Goal: Task Accomplishment & Management: Use online tool/utility

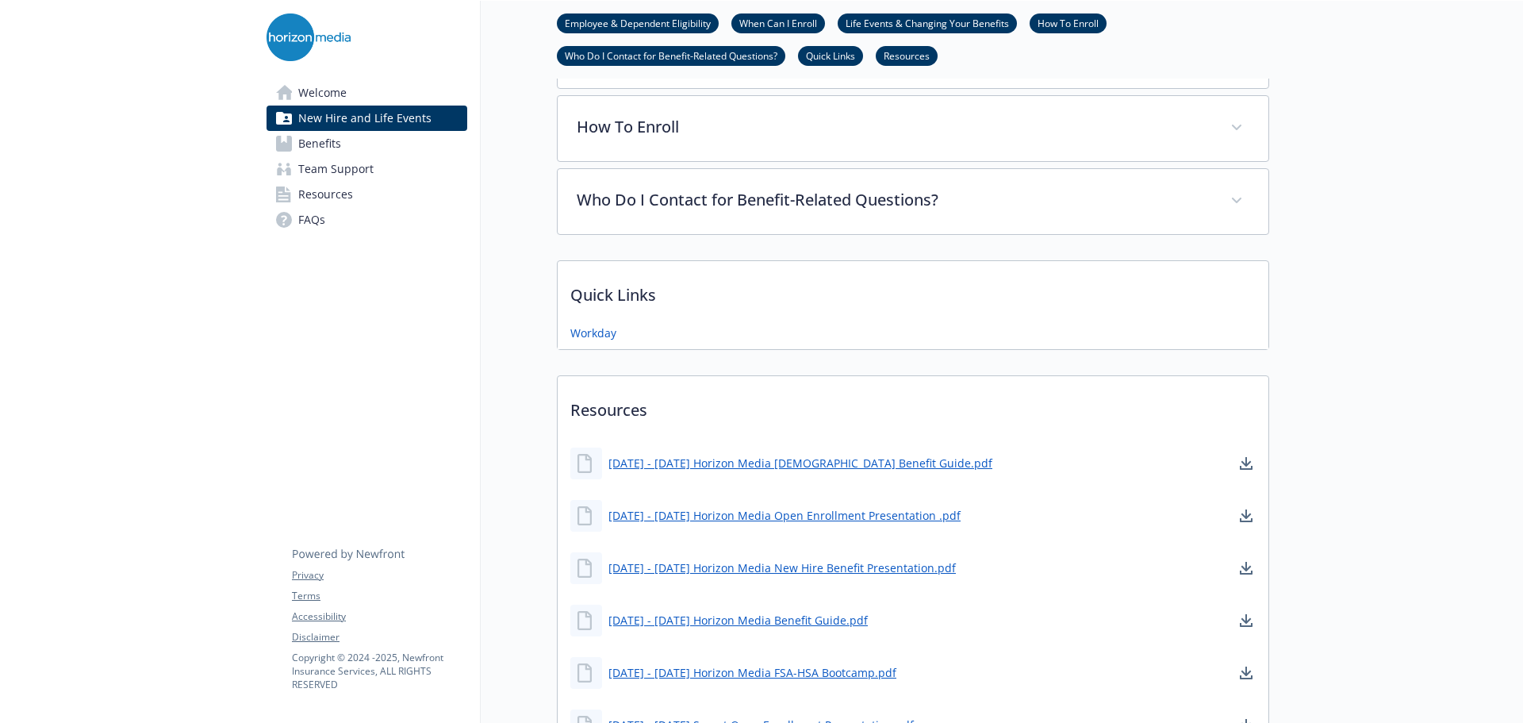
scroll to position [726, 0]
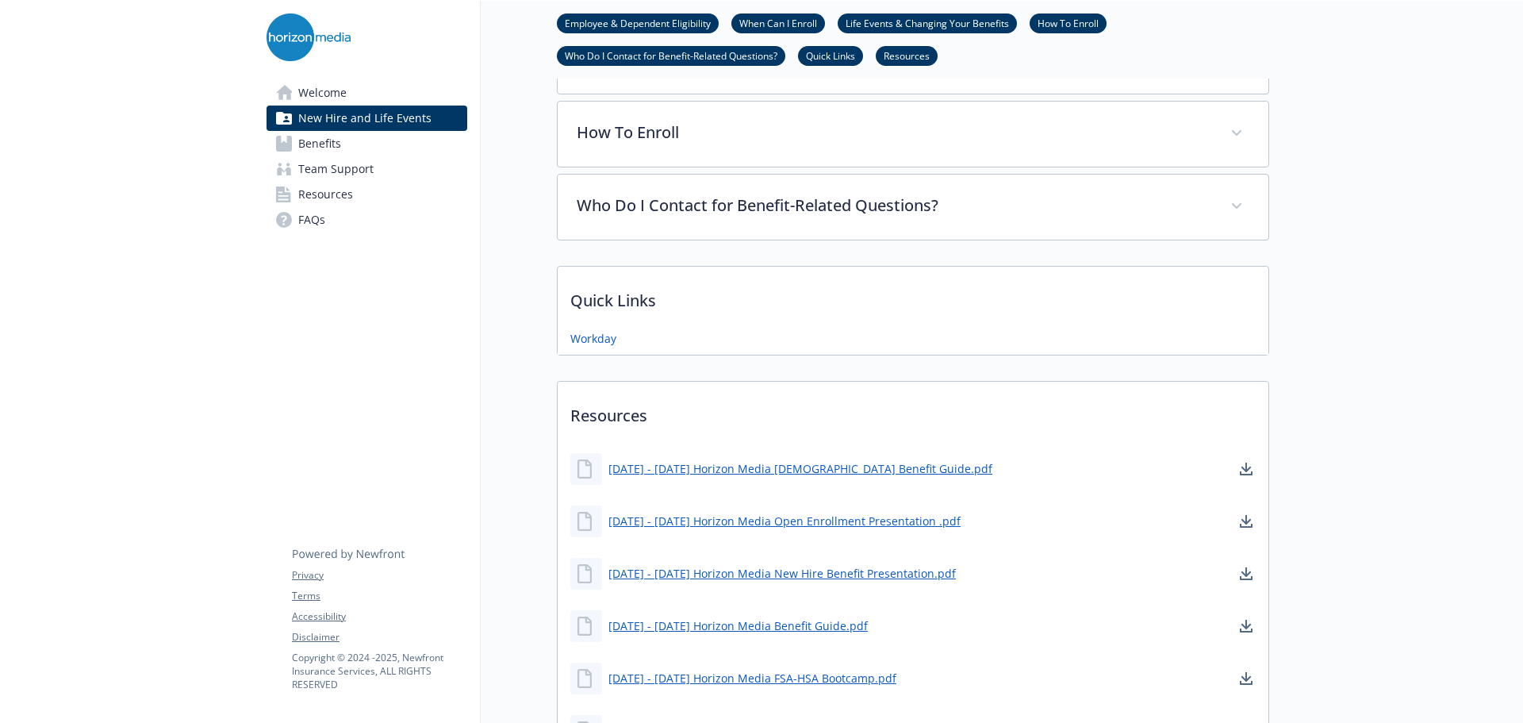
click at [330, 142] on span "Benefits" at bounding box center [319, 143] width 43 height 25
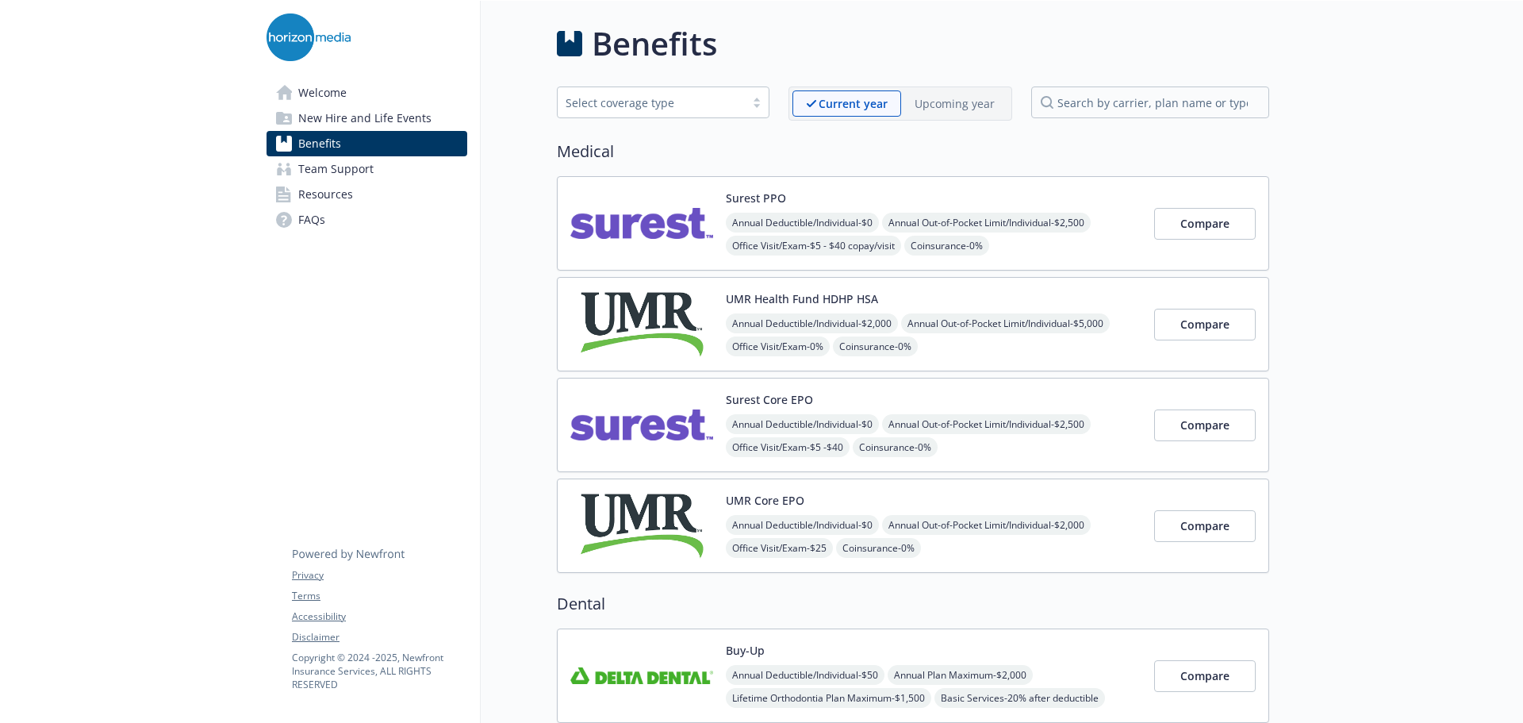
click at [681, 310] on img at bounding box center [641, 323] width 143 height 67
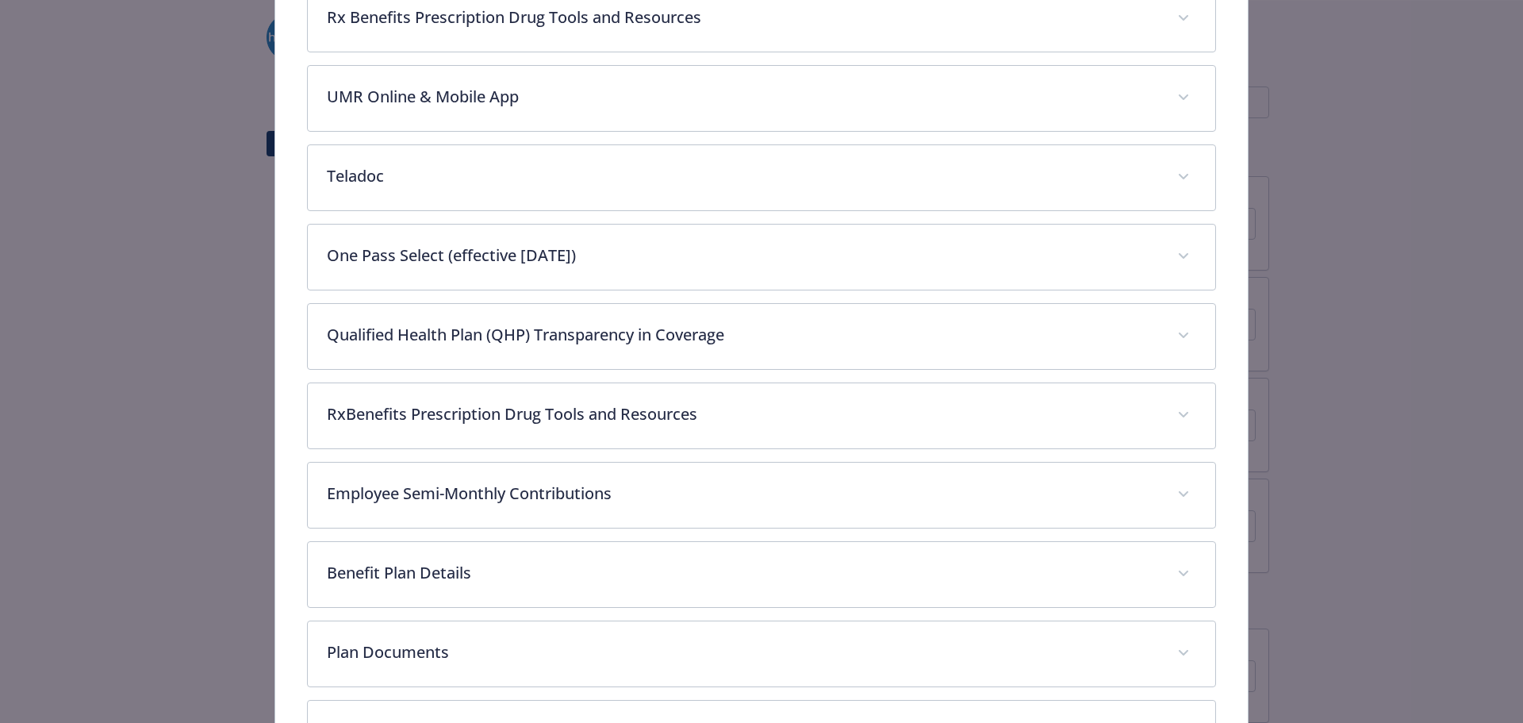
scroll to position [841, 0]
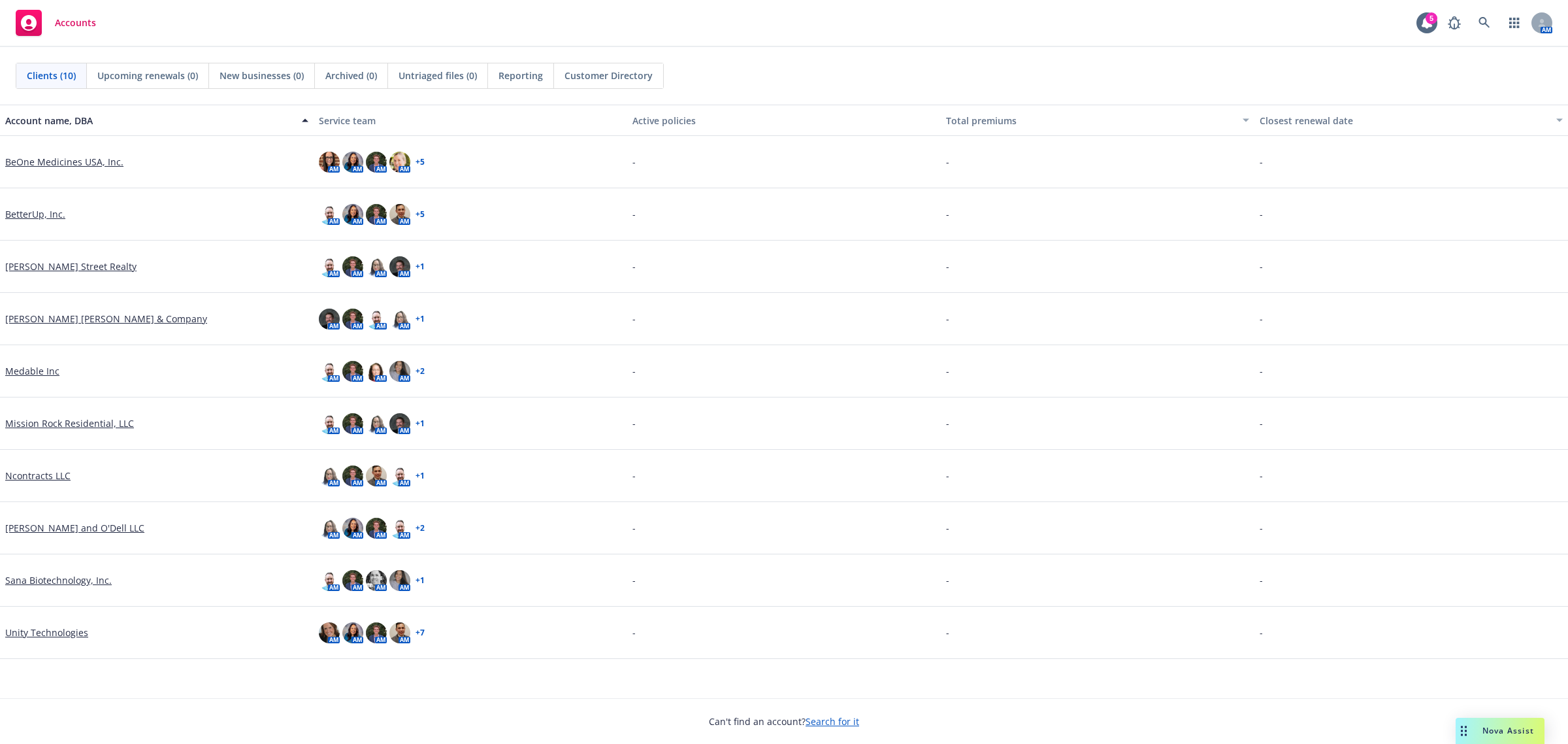
click at [68, 634] on link "Unity Technologies" at bounding box center [46, 632] width 83 height 14
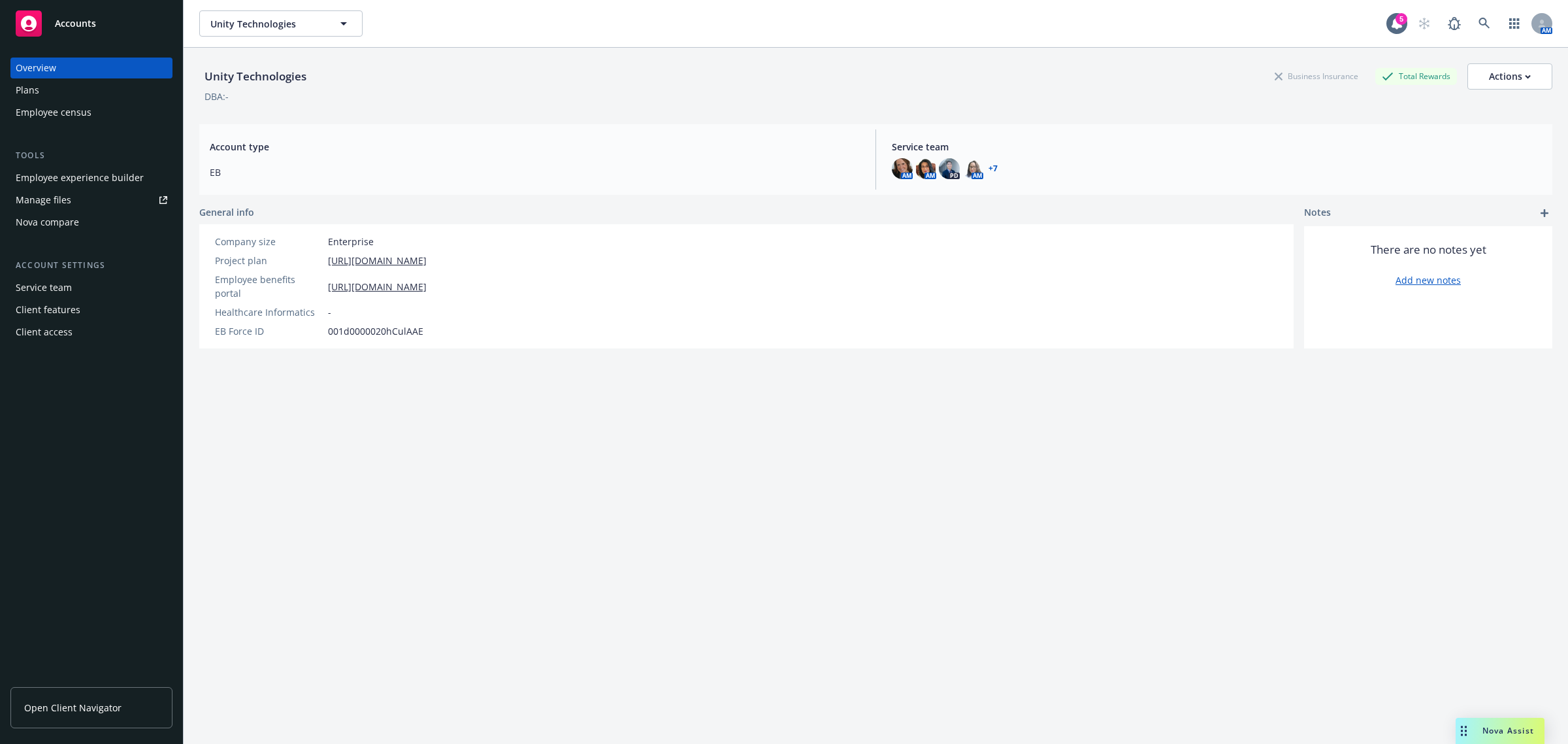
click at [73, 222] on div "Nova compare" at bounding box center [47, 222] width 63 height 21
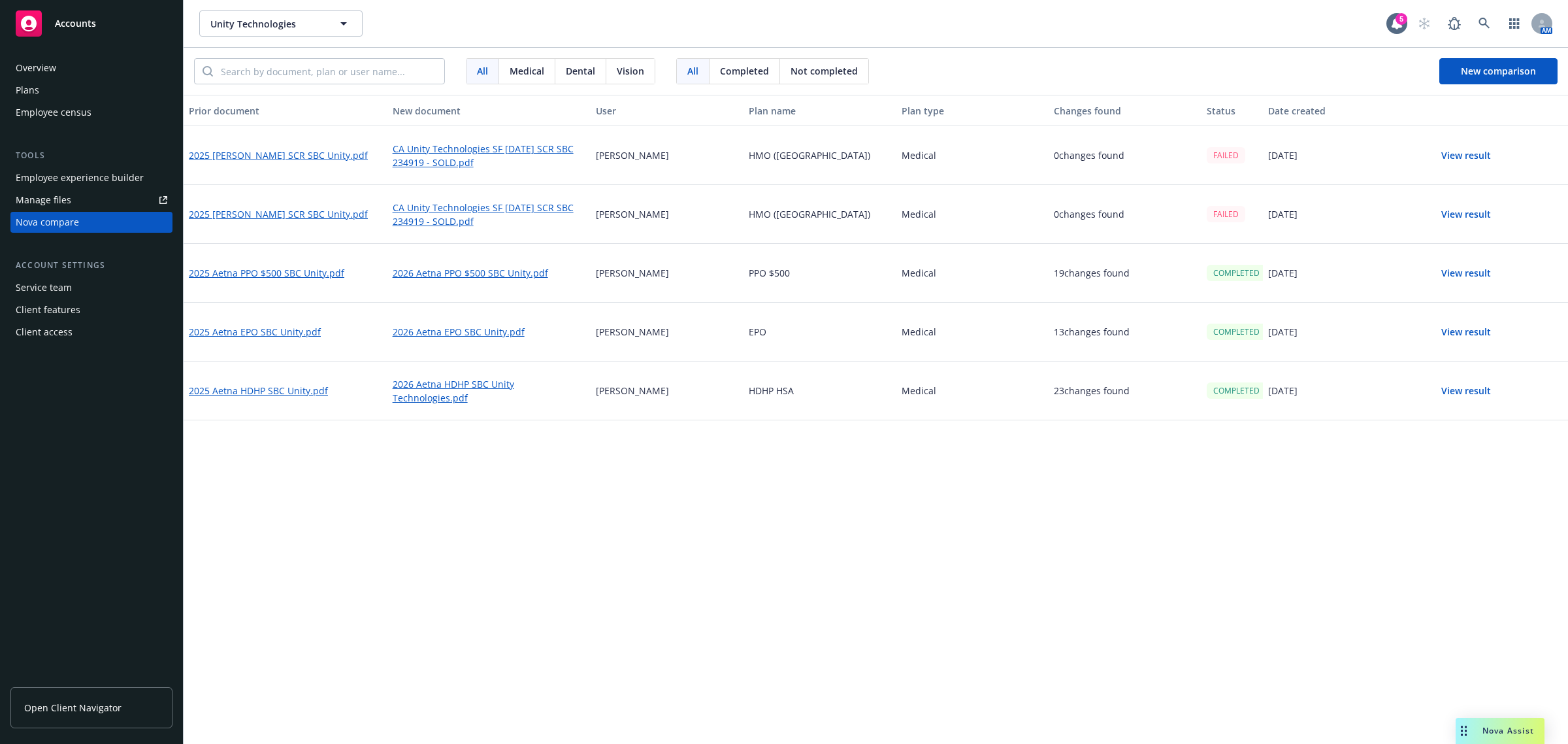
click at [688, 151] on div "[PERSON_NAME]" at bounding box center [667, 155] width 153 height 58
click at [1528, 150] on div "View result" at bounding box center [1491, 155] width 153 height 58
click at [1360, 152] on div "[DATE]" at bounding box center [1339, 155] width 153 height 58
drag, startPoint x: 346, startPoint y: 154, endPoint x: 327, endPoint y: 470, distance: 316.6
click at [327, 470] on div "Prior document New document User Plan name Plan type Changes found Status Date …" at bounding box center [875, 419] width 1384 height 649
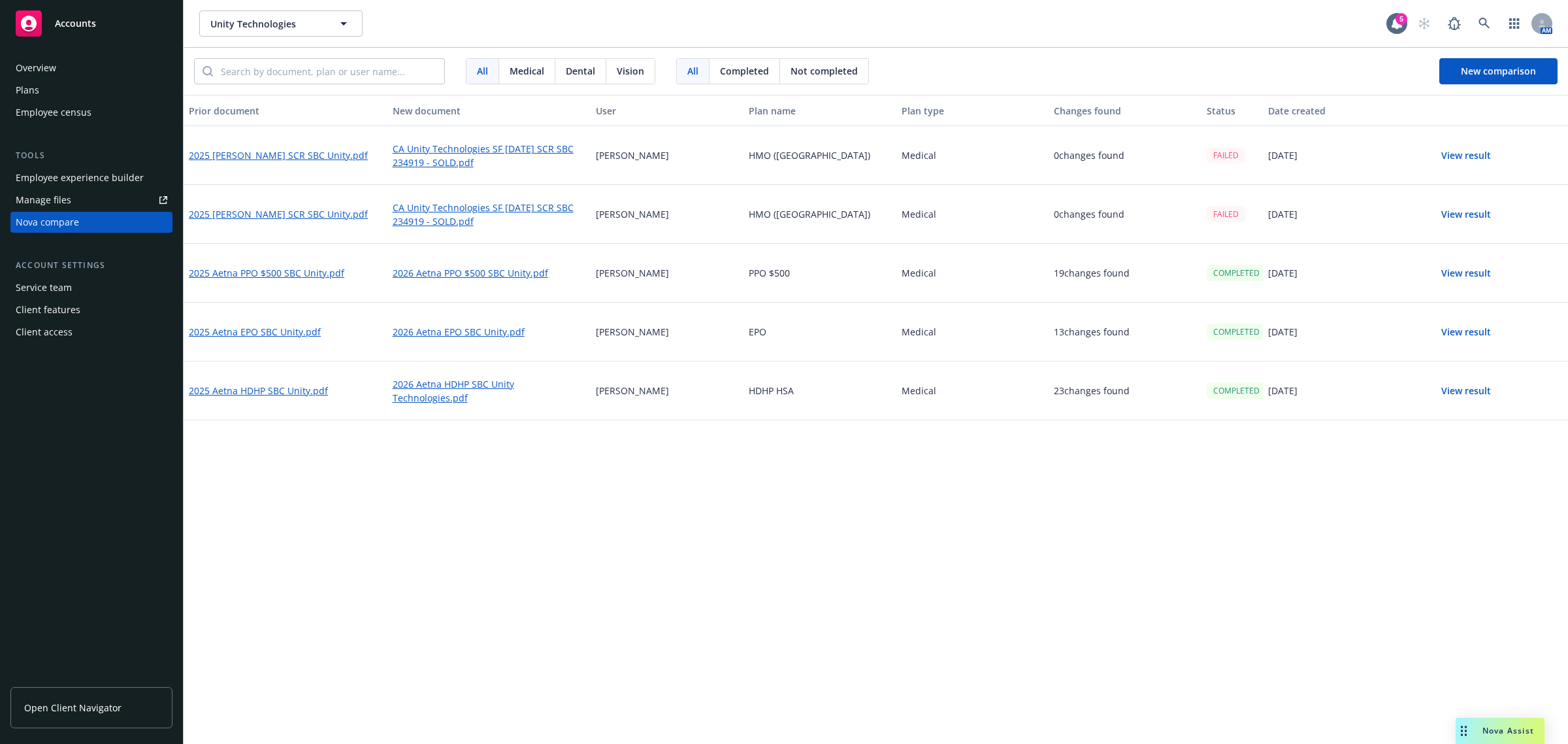
click at [1470, 152] on button "View result" at bounding box center [1465, 156] width 91 height 26
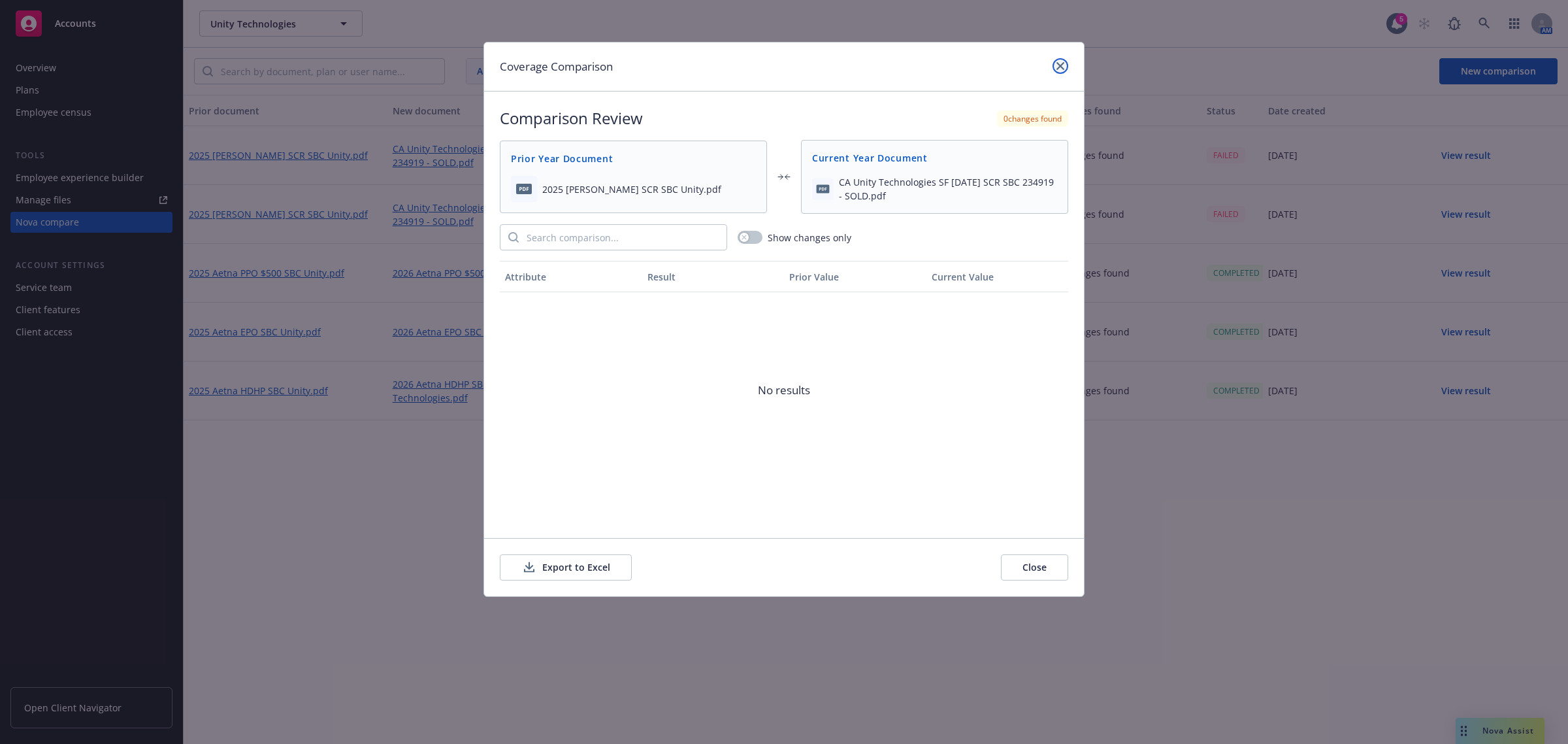
click at [1059, 64] on icon "close" at bounding box center [1061, 66] width 8 height 8
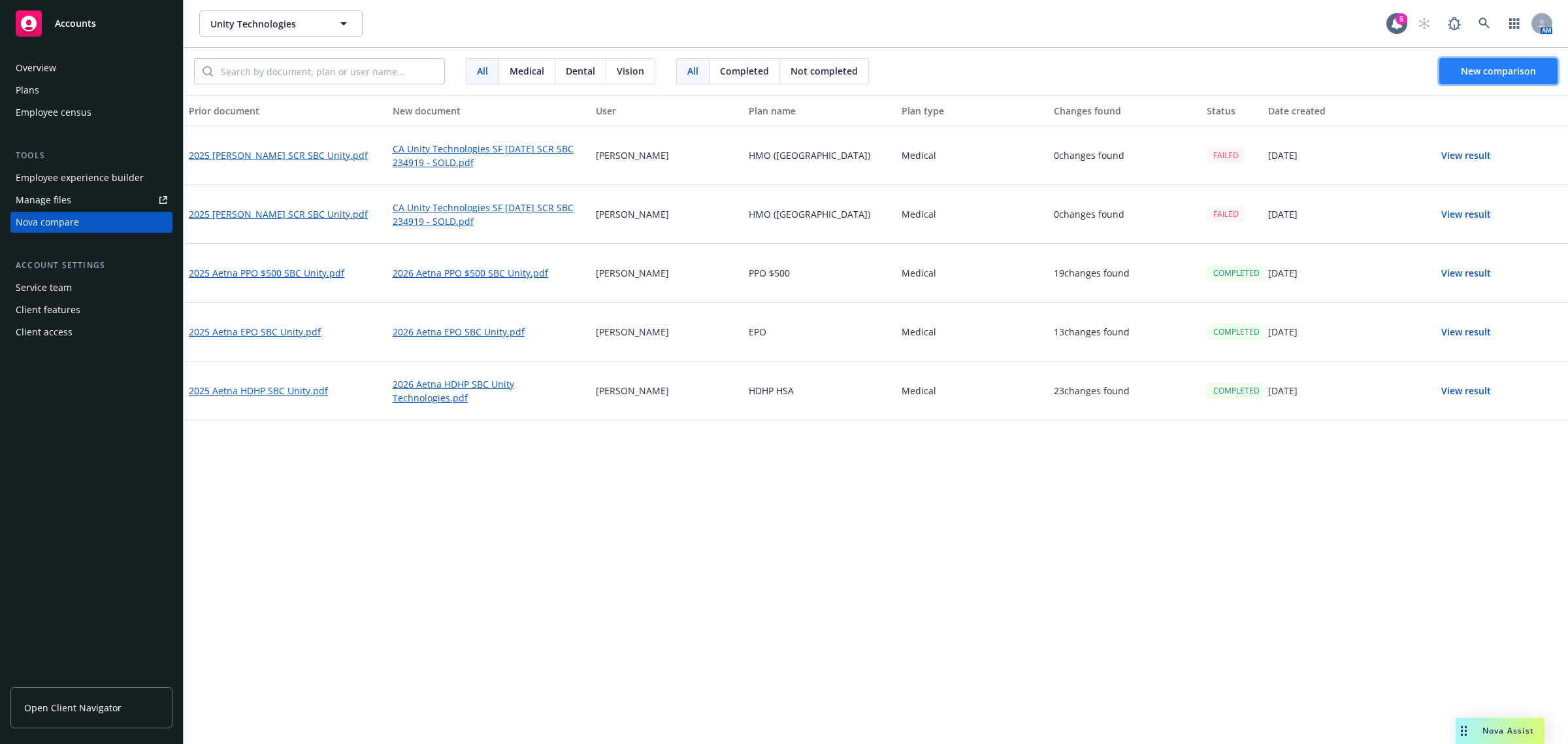
click at [1467, 75] on span "New comparison" at bounding box center [1498, 71] width 75 height 12
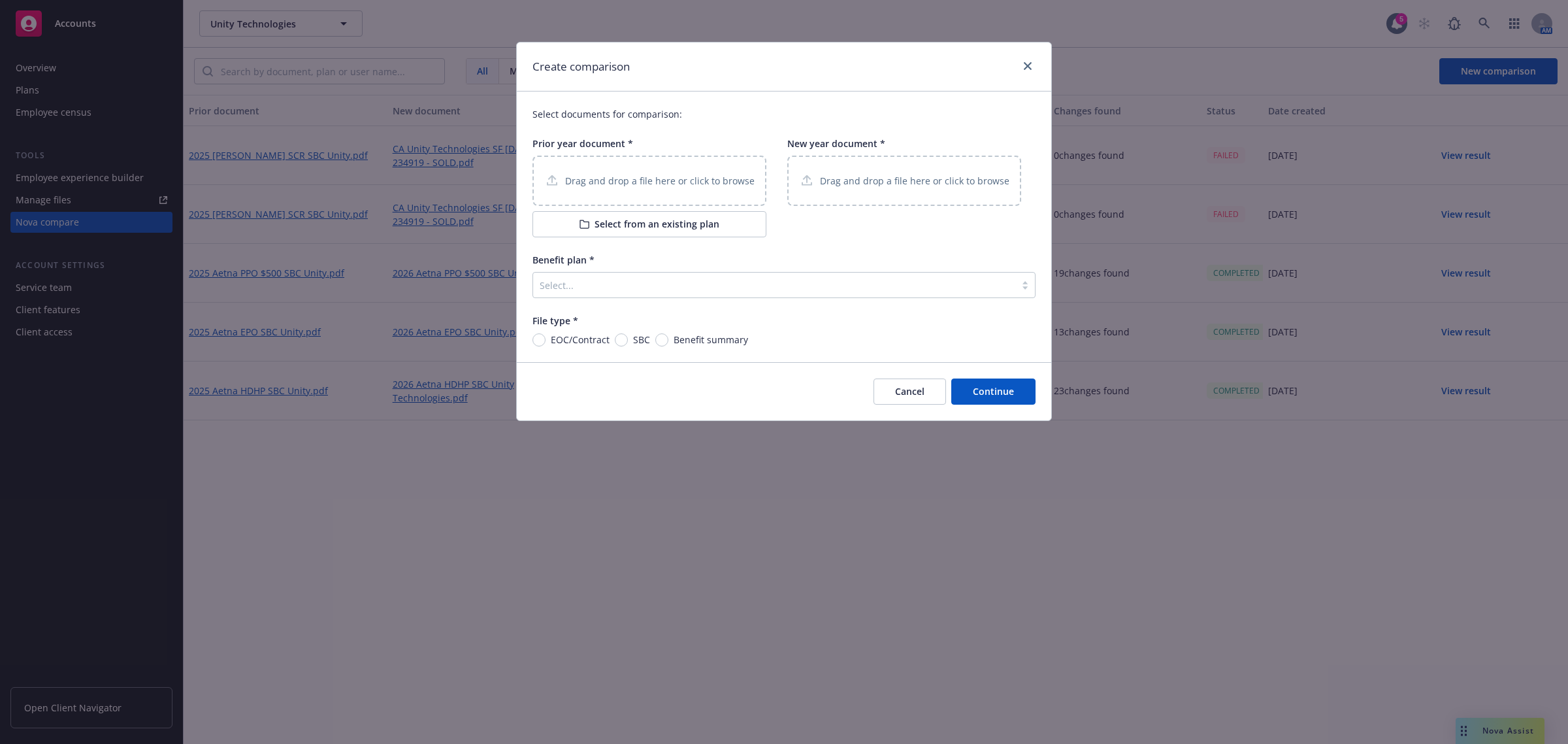
click at [628, 185] on p "Drag and drop a file here or click to browse" at bounding box center [660, 180] width 189 height 14
click at [852, 166] on div "Drag and drop a file here or click to browse" at bounding box center [904, 180] width 234 height 50
click at [658, 183] on p "Drag and drop a file here or click to browse" at bounding box center [660, 180] width 189 height 14
click at [674, 216] on button "Select from an existing plan" at bounding box center [649, 224] width 234 height 26
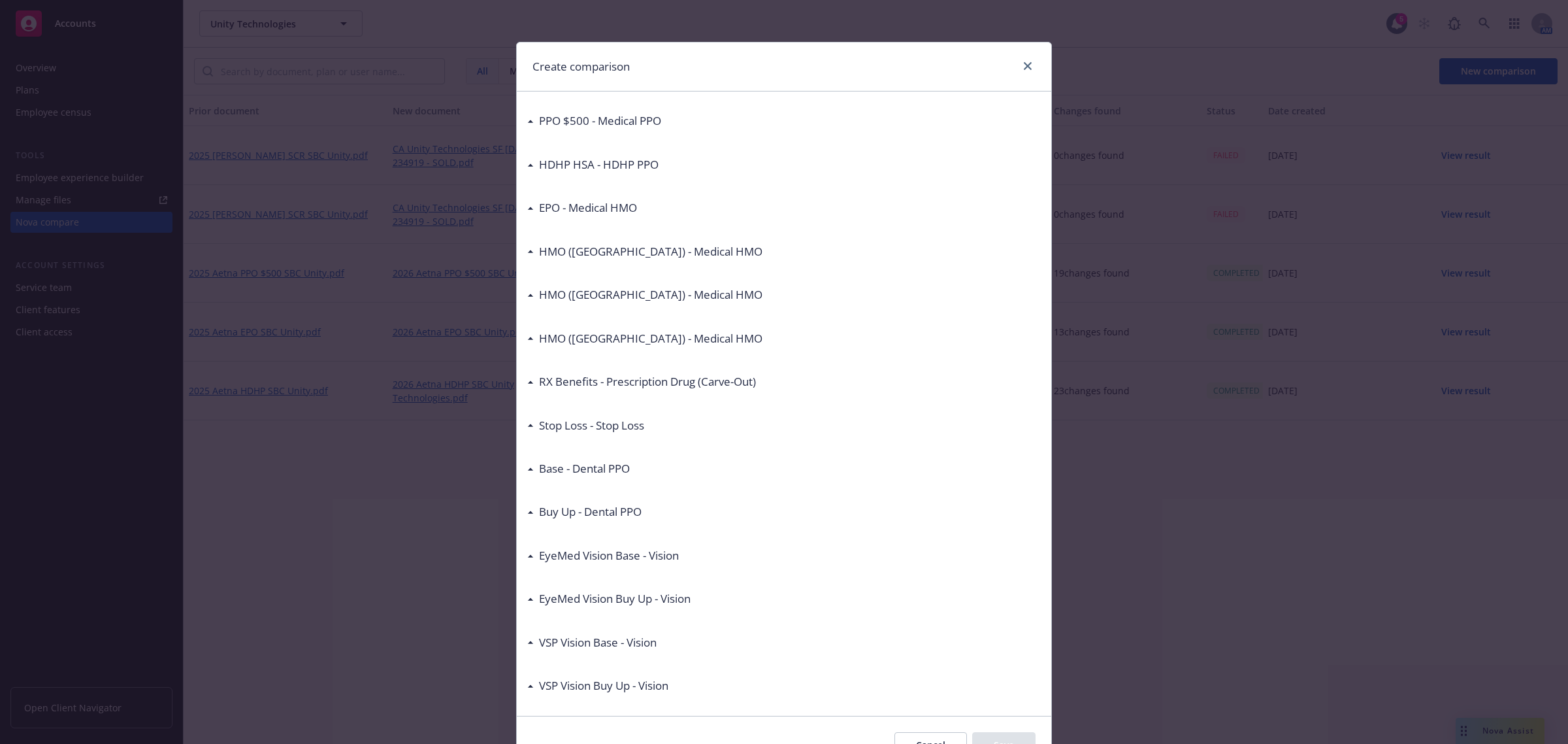
click at [660, 299] on h3 "HMO (Southern CA) - Medical HMO" at bounding box center [650, 294] width 223 height 17
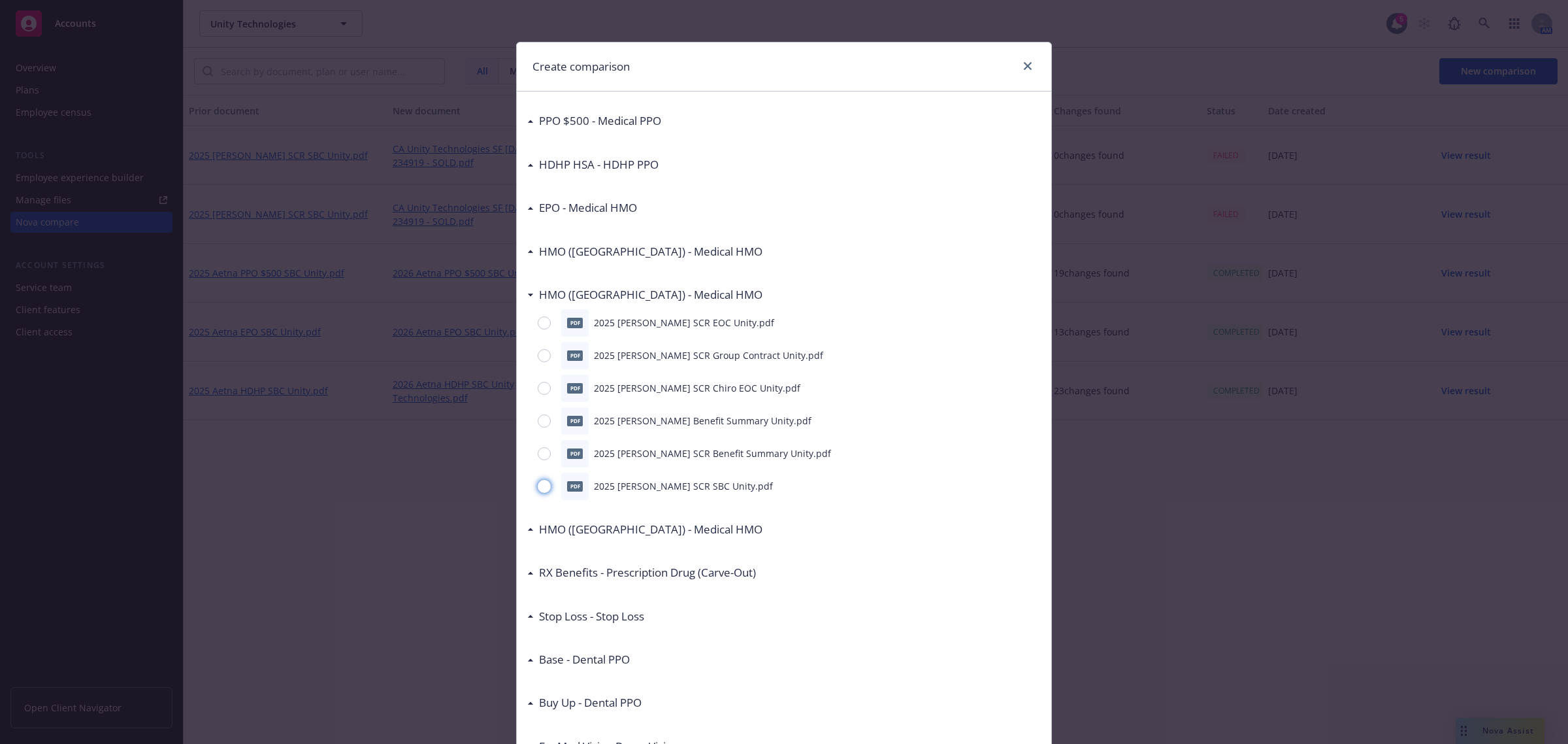
click at [542, 484] on input "radio" at bounding box center [544, 486] width 13 height 13
radio input "true"
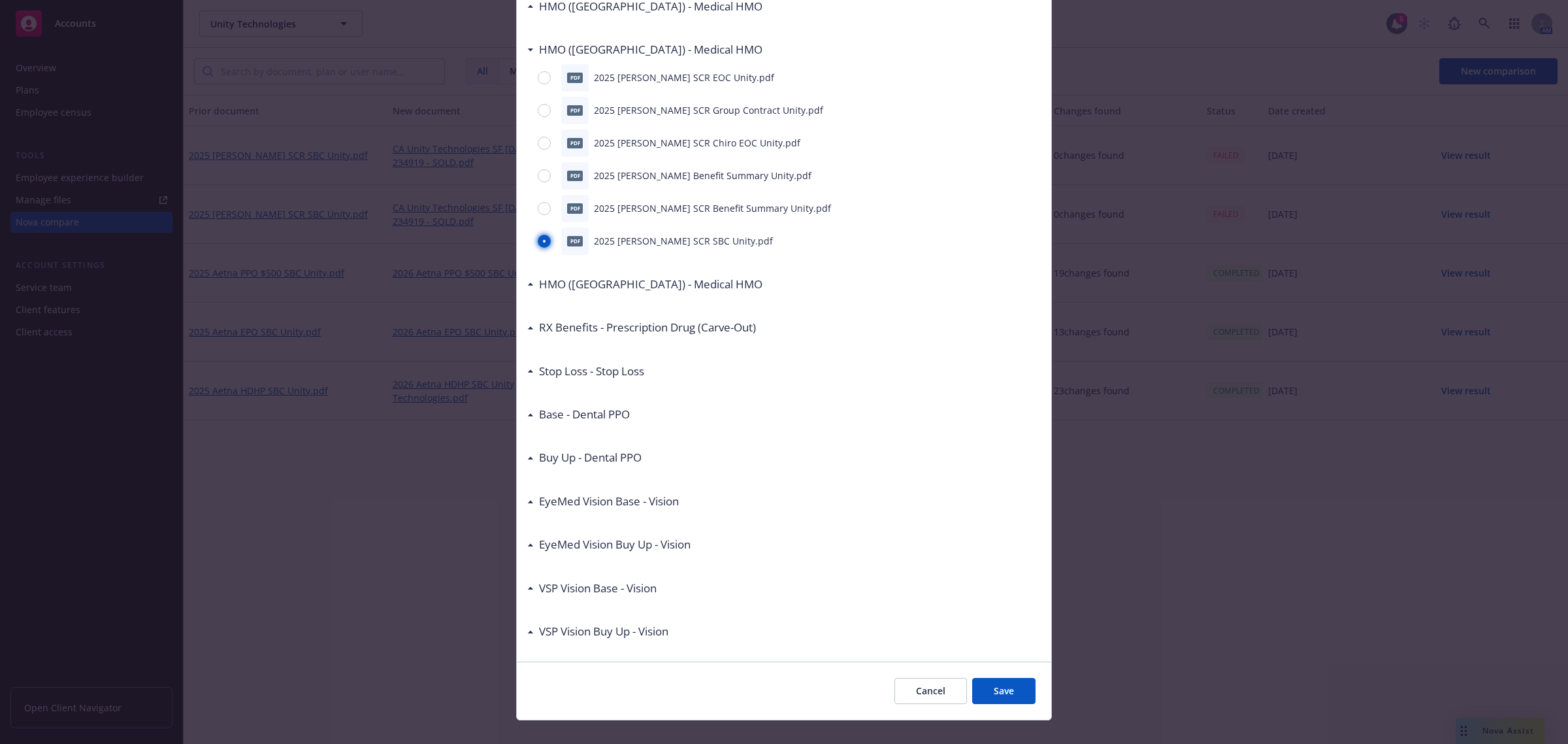
scroll to position [263, 0]
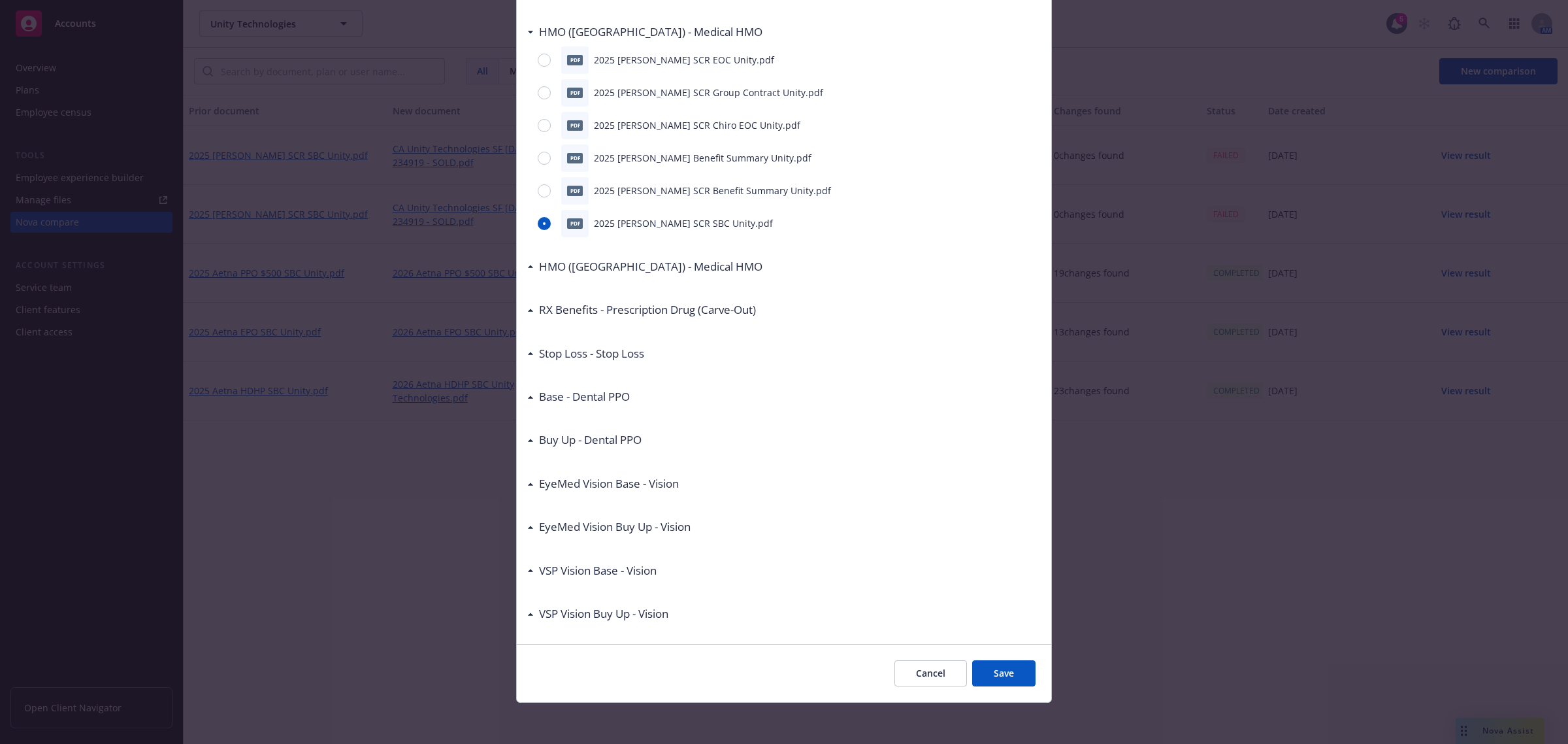
click at [994, 671] on button "Save" at bounding box center [1003, 673] width 63 height 26
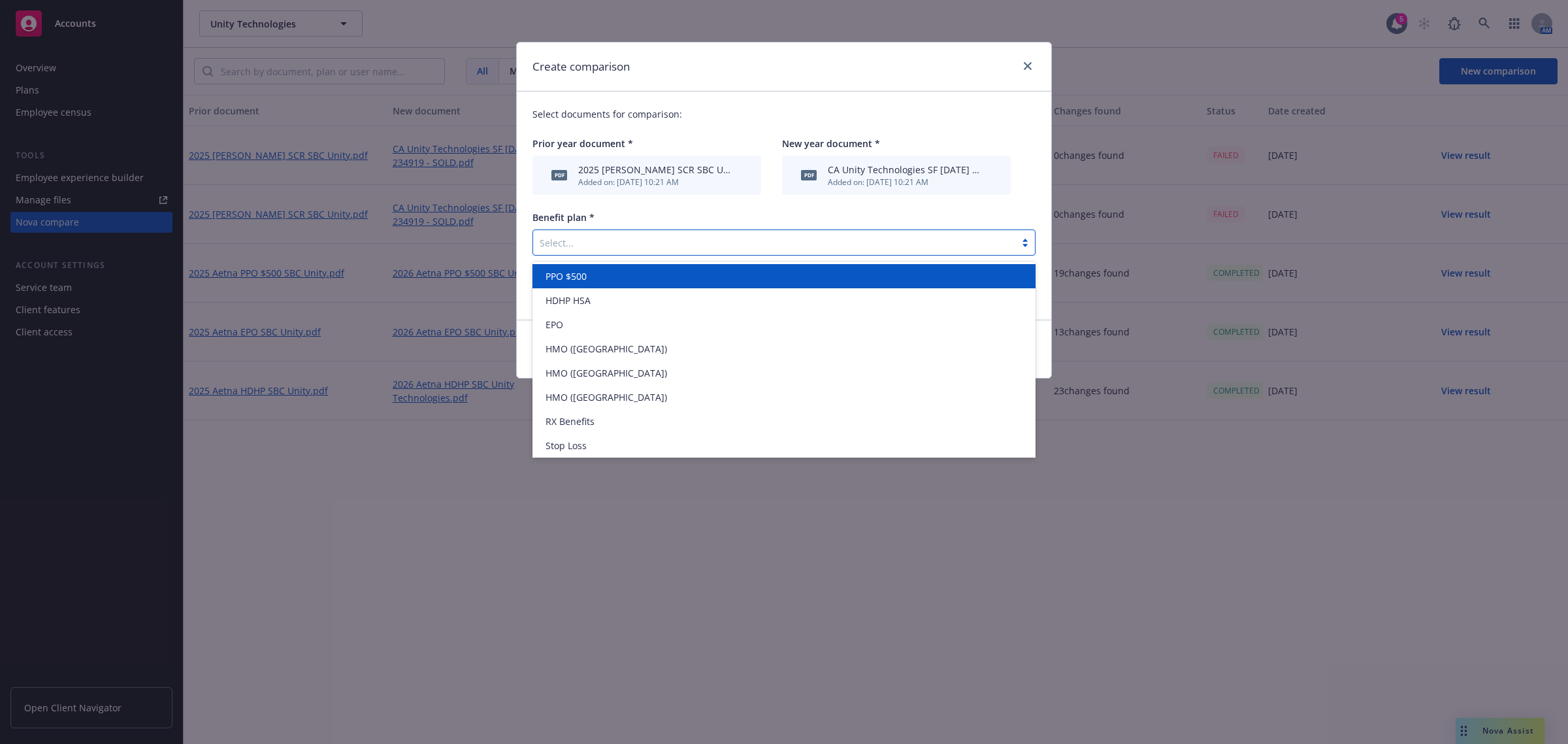
click at [624, 239] on div at bounding box center [774, 242] width 469 height 16
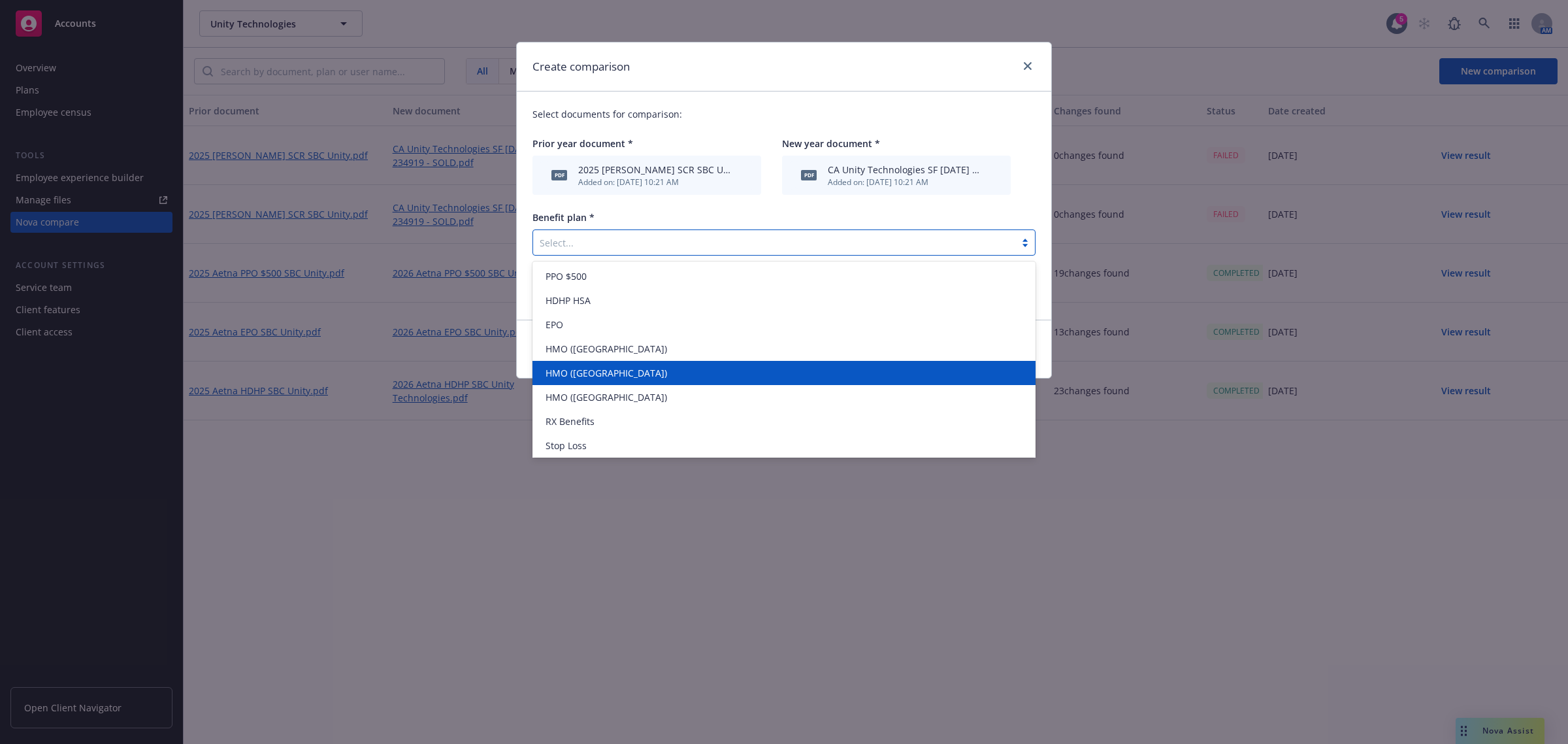
click at [624, 375] on span "HMO (Southern CA)" at bounding box center [606, 372] width 122 height 14
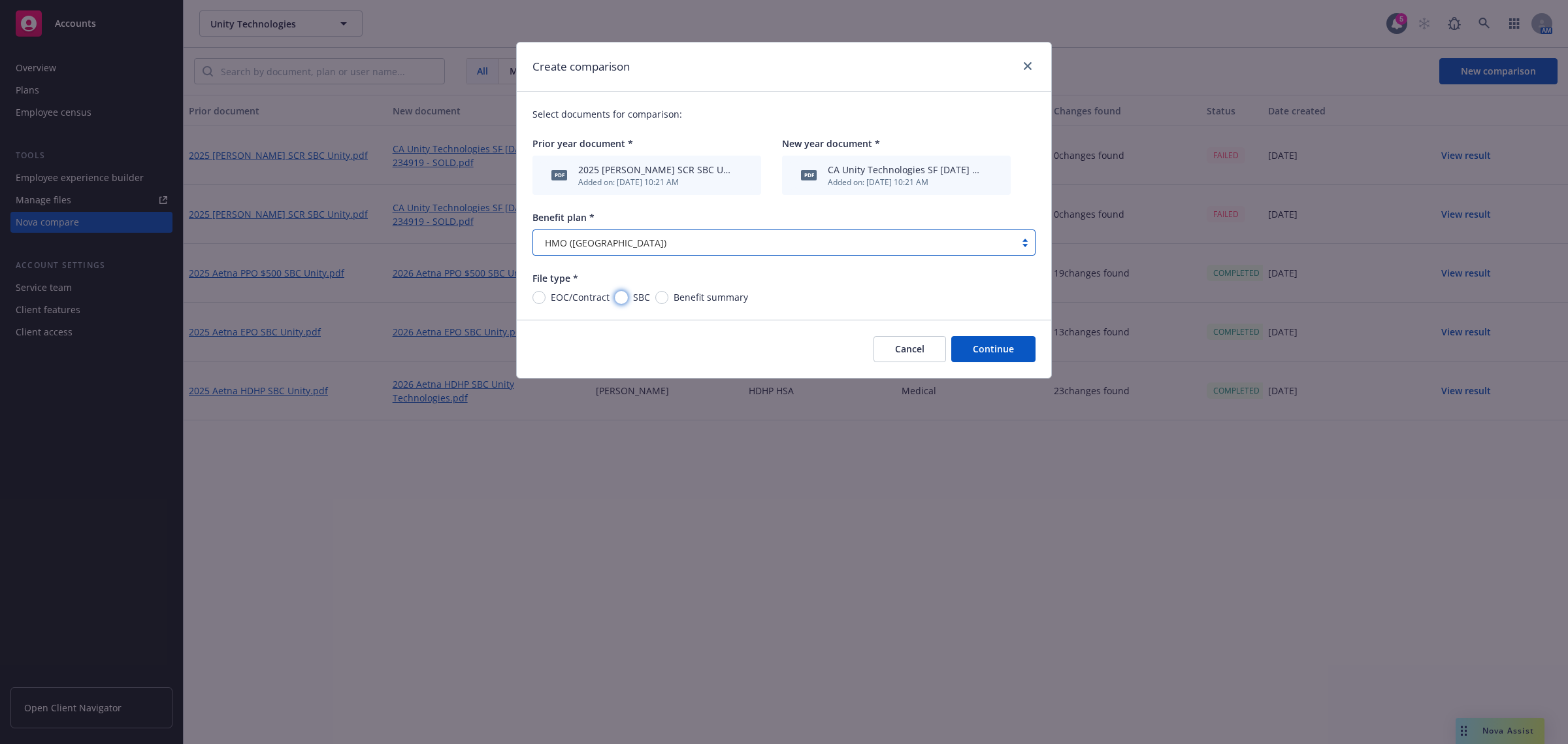
click at [622, 296] on input "SBC" at bounding box center [621, 297] width 13 height 13
radio input "true"
click at [998, 353] on button "Continue" at bounding box center [993, 349] width 84 height 26
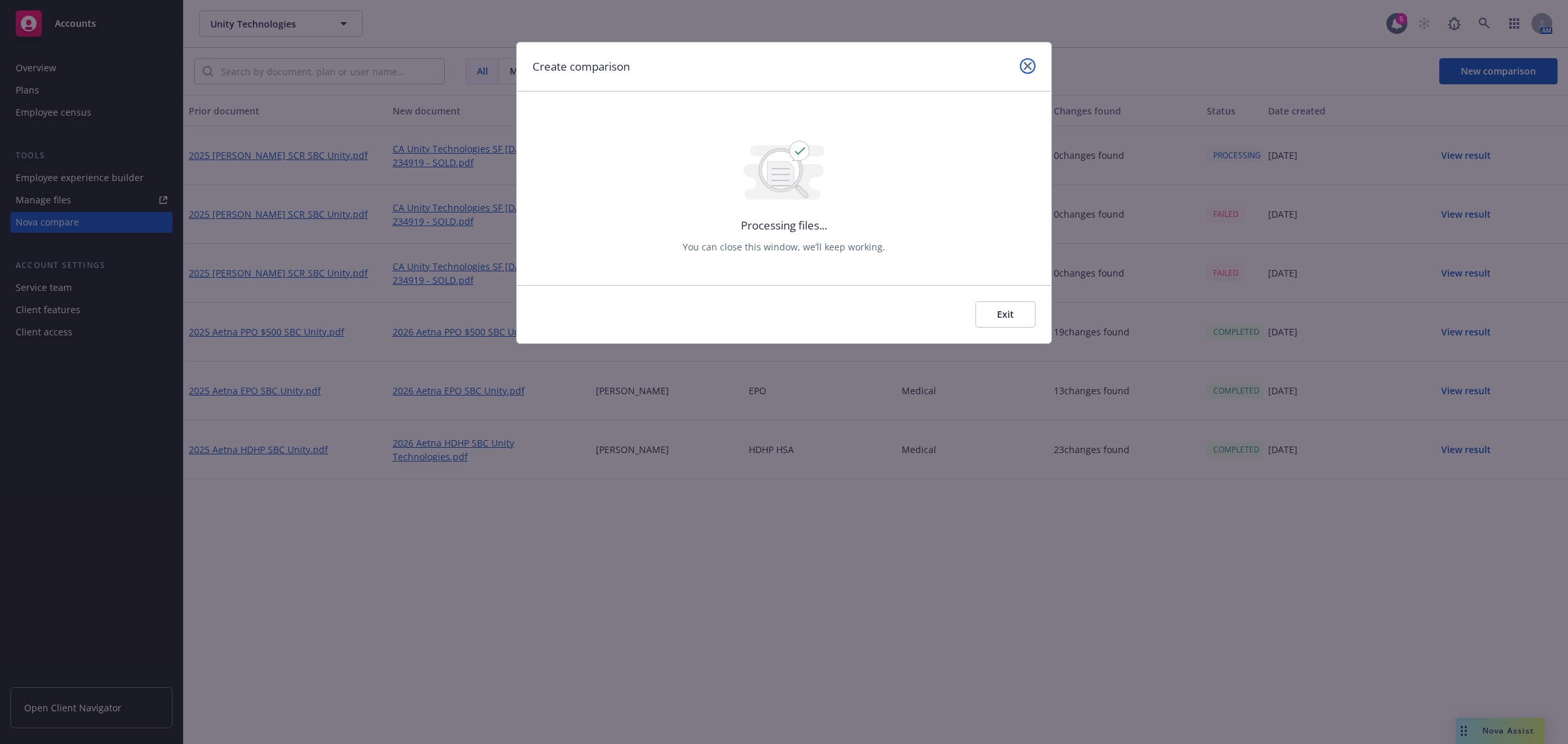
click at [1024, 63] on icon "close" at bounding box center [1028, 66] width 8 height 8
